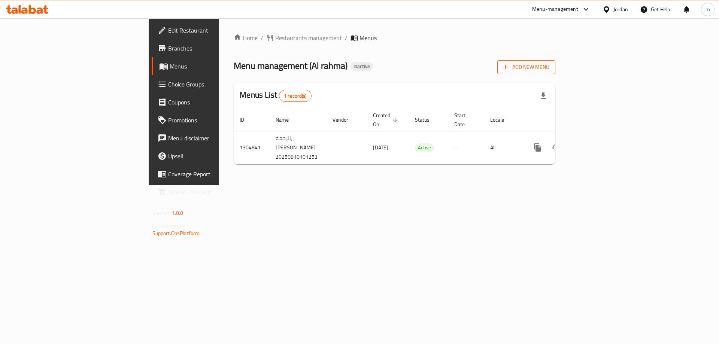
click at [550, 69] on span "Add New Menu" at bounding box center [527, 67] width 46 height 9
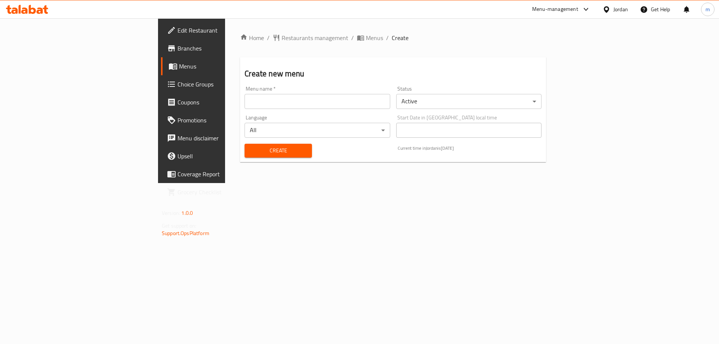
click at [245, 93] on div "Menu name   * Menu name *" at bounding box center [317, 97] width 145 height 23
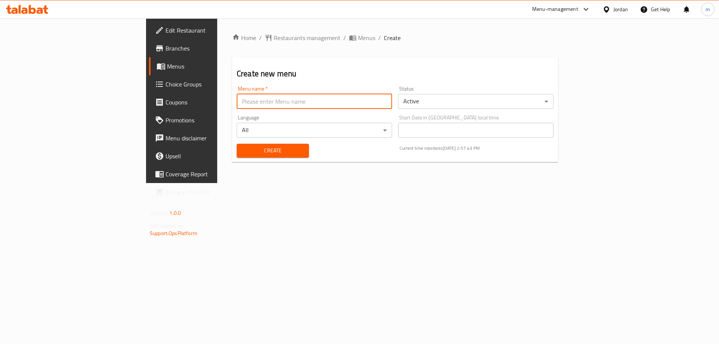
click at [237, 106] on input "text" at bounding box center [314, 101] width 155 height 15
type input "10/8"
click at [237, 144] on button "Create" at bounding box center [273, 151] width 72 height 14
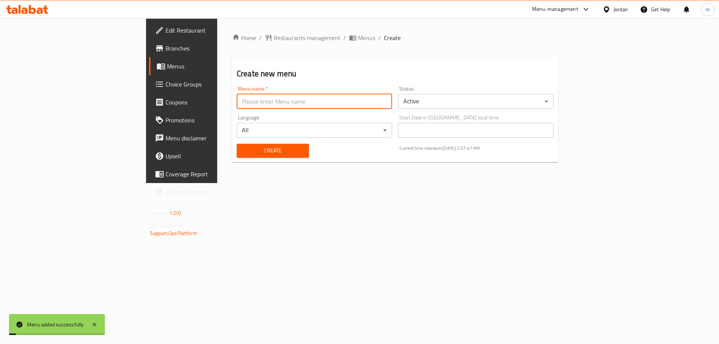
click at [167, 63] on span "Menus" at bounding box center [213, 66] width 93 height 9
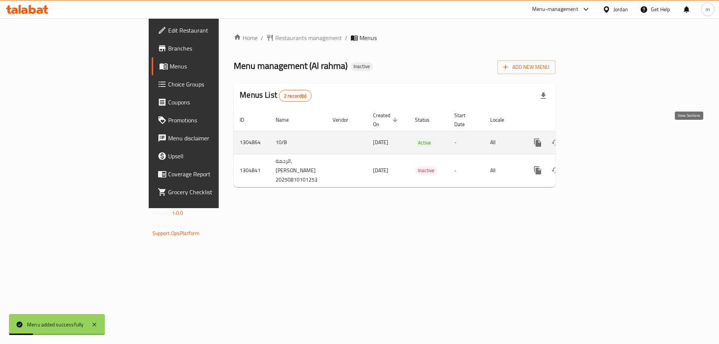
click at [596, 138] on icon "enhanced table" at bounding box center [591, 142] width 9 height 9
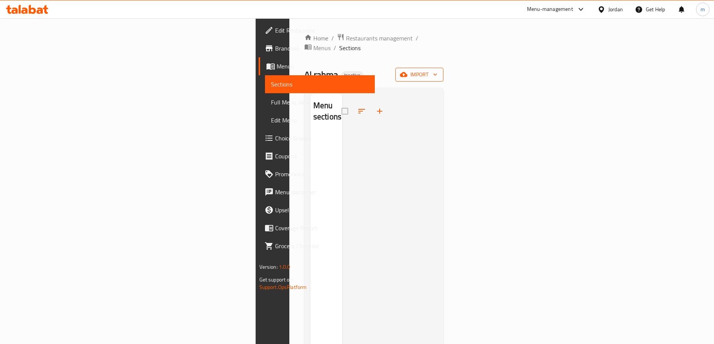
click at [443, 68] on button "import" at bounding box center [419, 75] width 48 height 14
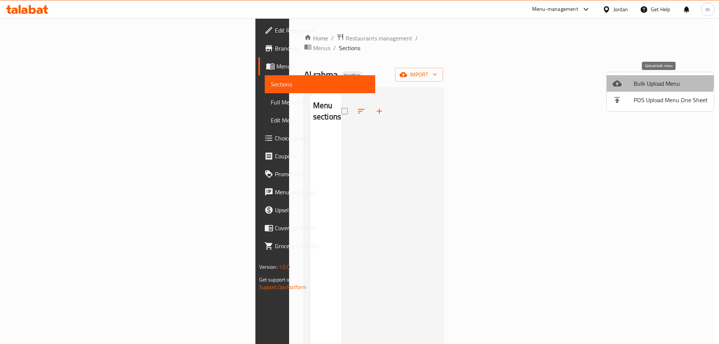
click at [658, 81] on span "Bulk Upload Menu" at bounding box center [671, 83] width 74 height 9
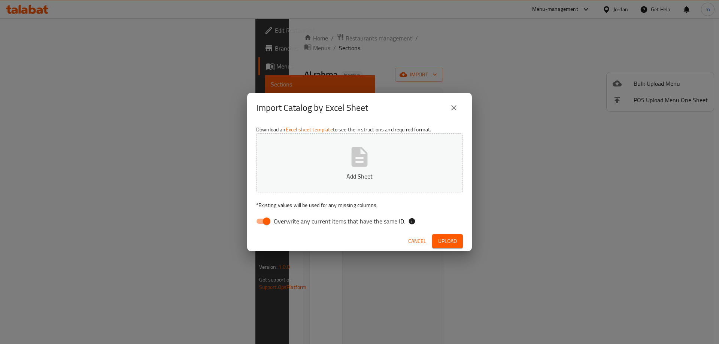
click at [264, 224] on input "Overwrite any current items that have the same ID." at bounding box center [266, 221] width 43 height 14
checkbox input "false"
click at [336, 160] on button "Add Sheet" at bounding box center [359, 162] width 207 height 59
click at [451, 236] on button "Upload" at bounding box center [447, 242] width 31 height 14
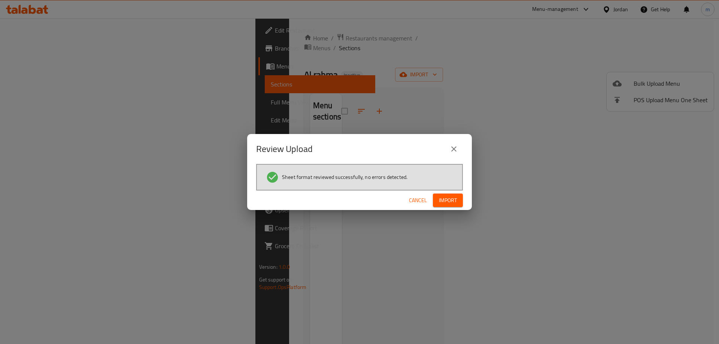
click at [442, 201] on span "Import" at bounding box center [448, 200] width 18 height 9
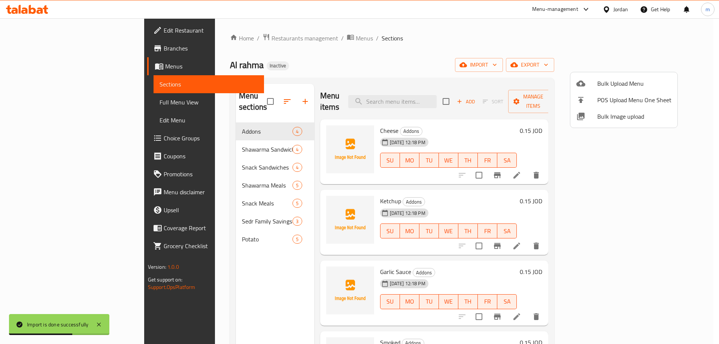
click at [33, 98] on div at bounding box center [359, 172] width 719 height 344
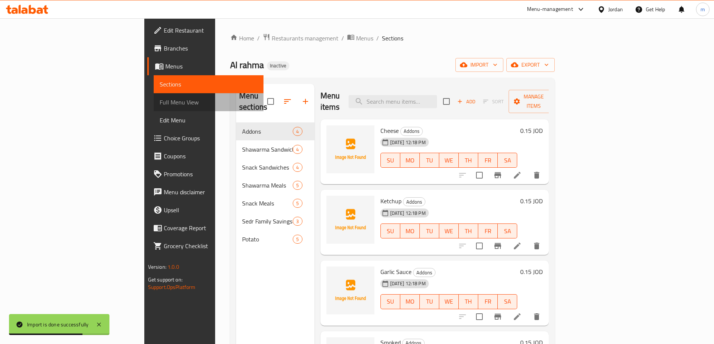
click at [160, 99] on span "Full Menu View" at bounding box center [209, 102] width 98 height 9
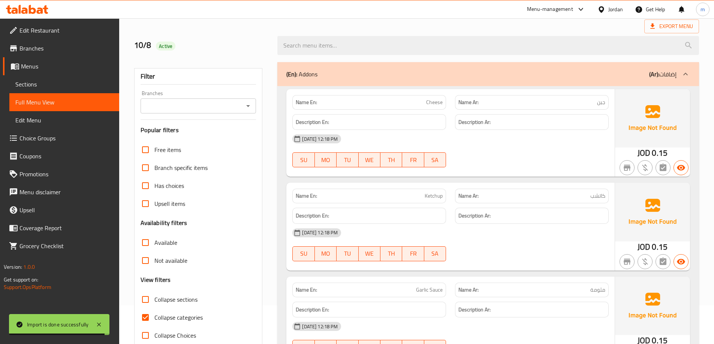
scroll to position [75, 0]
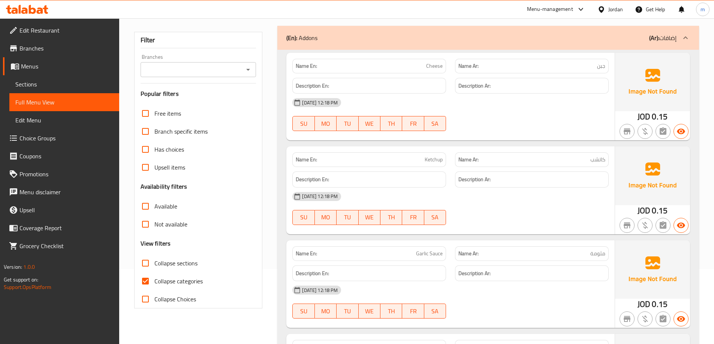
click at [143, 278] on input "Collapse categories" at bounding box center [145, 281] width 18 height 18
checkbox input "false"
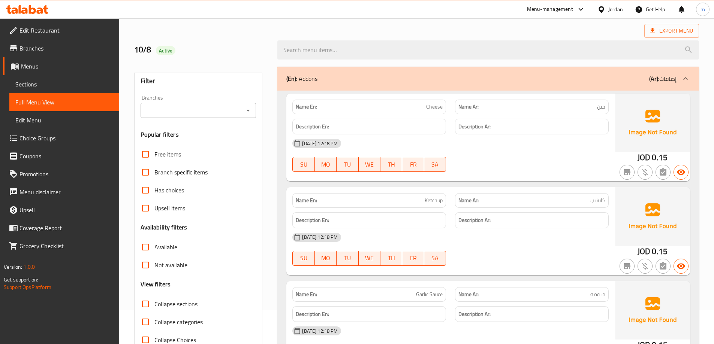
scroll to position [0, 0]
